Goal: Navigation & Orientation: Find specific page/section

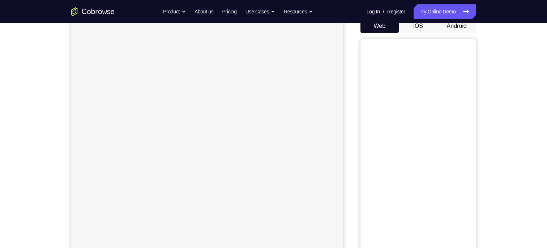
scroll to position [41, 0]
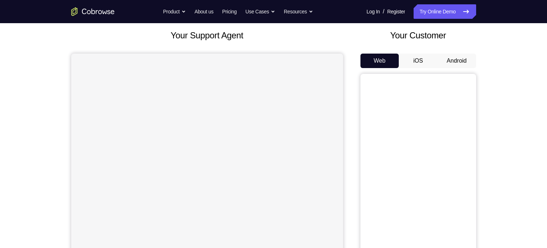
click at [459, 62] on button "Android" at bounding box center [457, 61] width 39 height 14
click at [502, 164] on div "Your Support Agent Your Customer Web iOS Android Next Steps We’d be happy to gi…" at bounding box center [273, 221] width 463 height 477
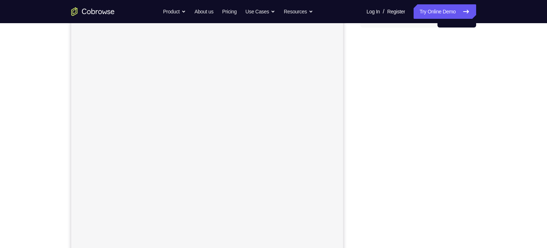
scroll to position [80, 0]
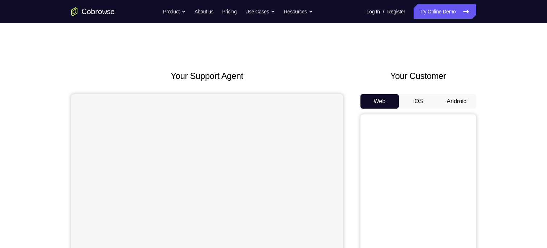
click at [453, 104] on button "Android" at bounding box center [457, 101] width 39 height 14
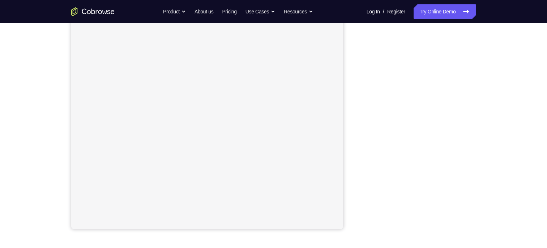
scroll to position [106, 0]
